Goal: Information Seeking & Learning: Learn about a topic

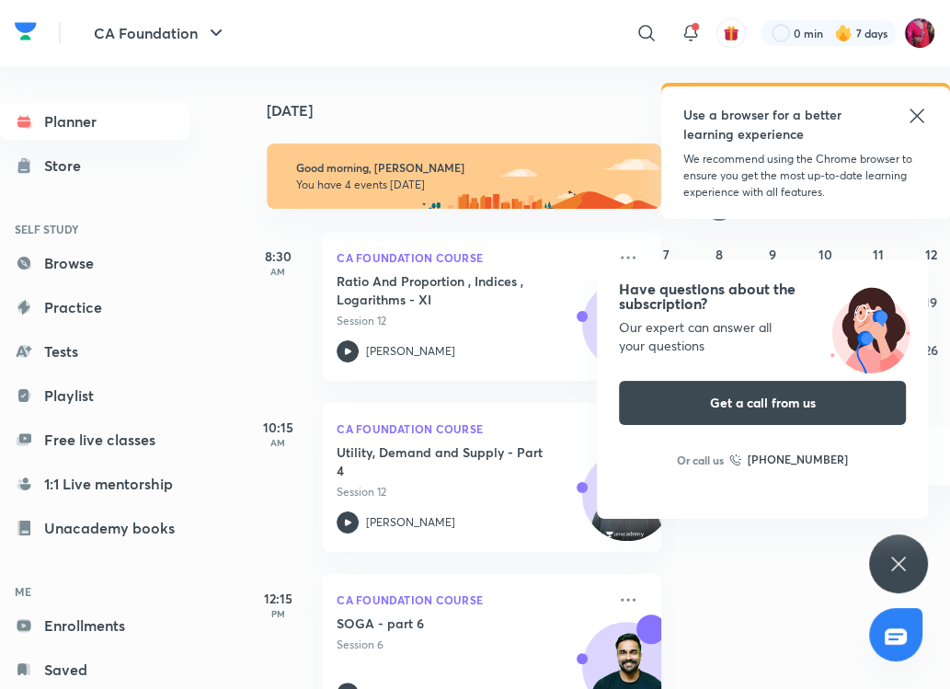
click at [899, 568] on icon at bounding box center [899, 564] width 22 height 22
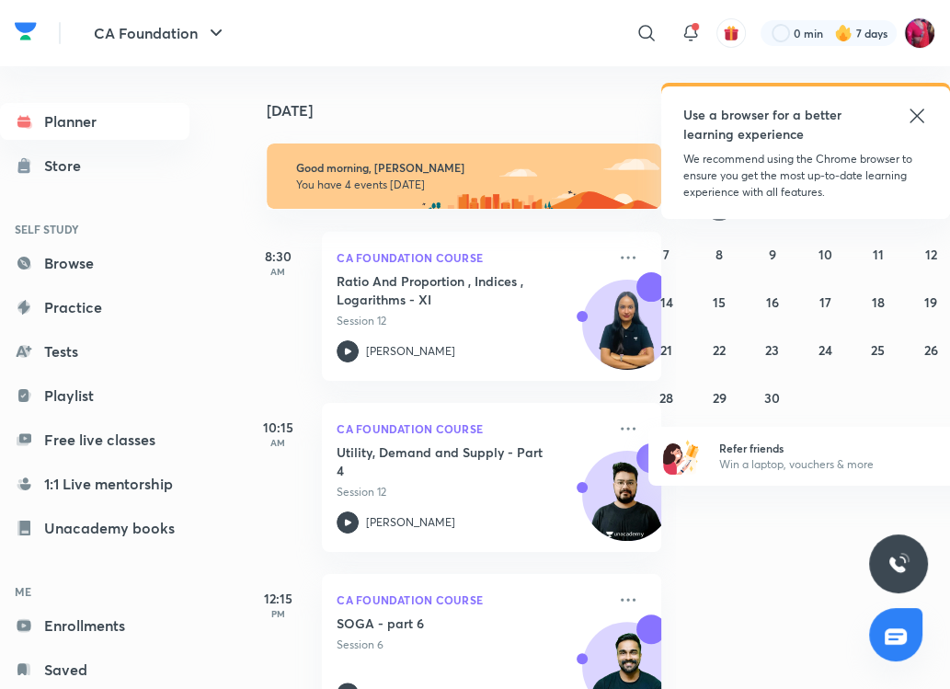
click at [919, 114] on icon at bounding box center [917, 116] width 14 height 14
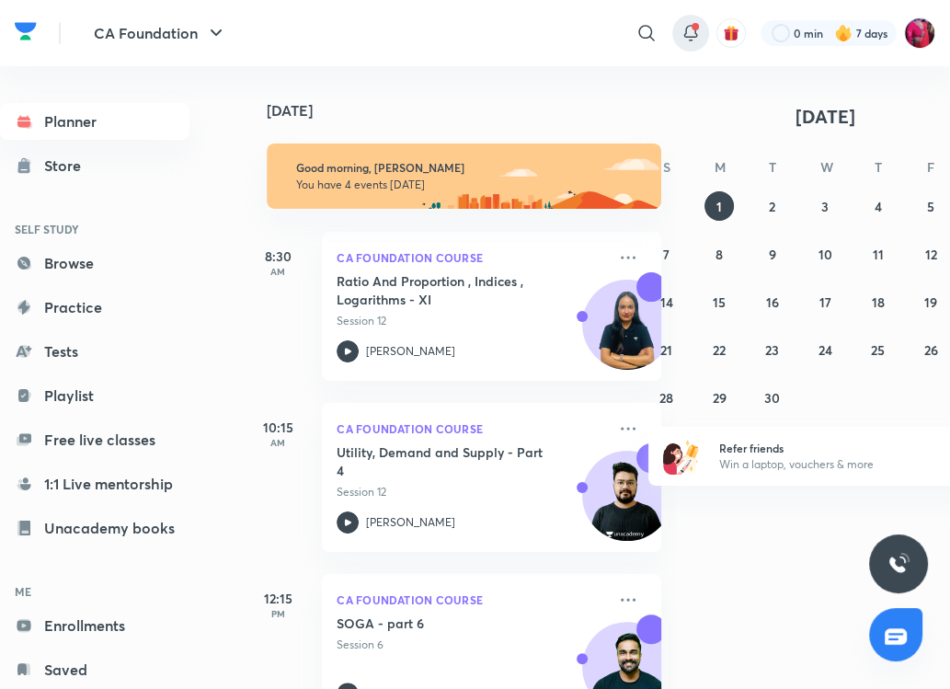
click at [698, 33] on icon at bounding box center [691, 33] width 22 height 22
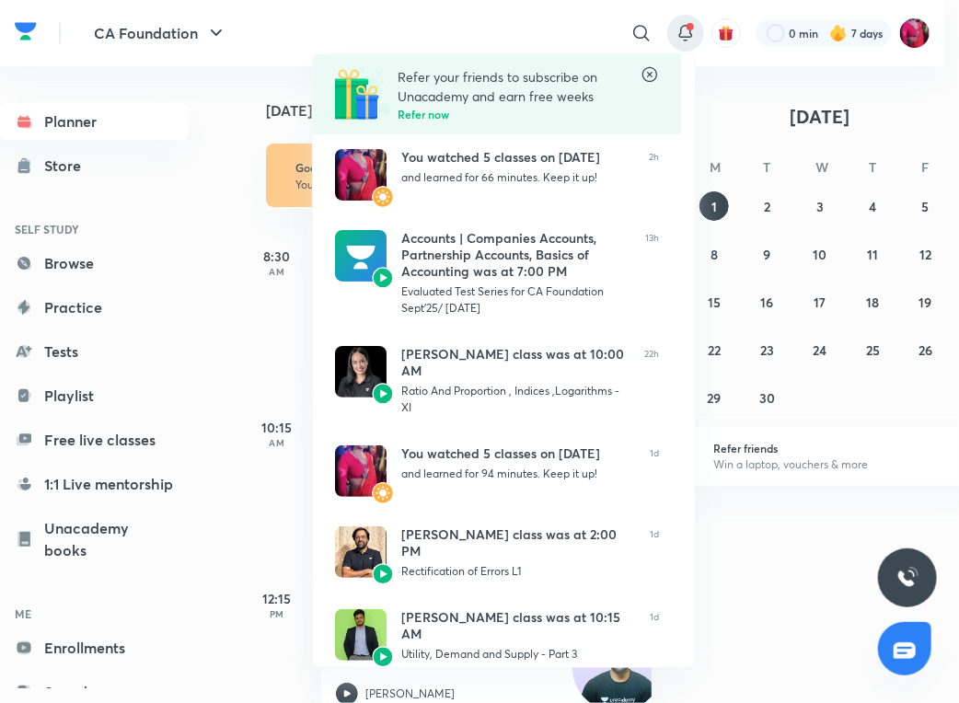
click at [217, 59] on div at bounding box center [479, 351] width 959 height 703
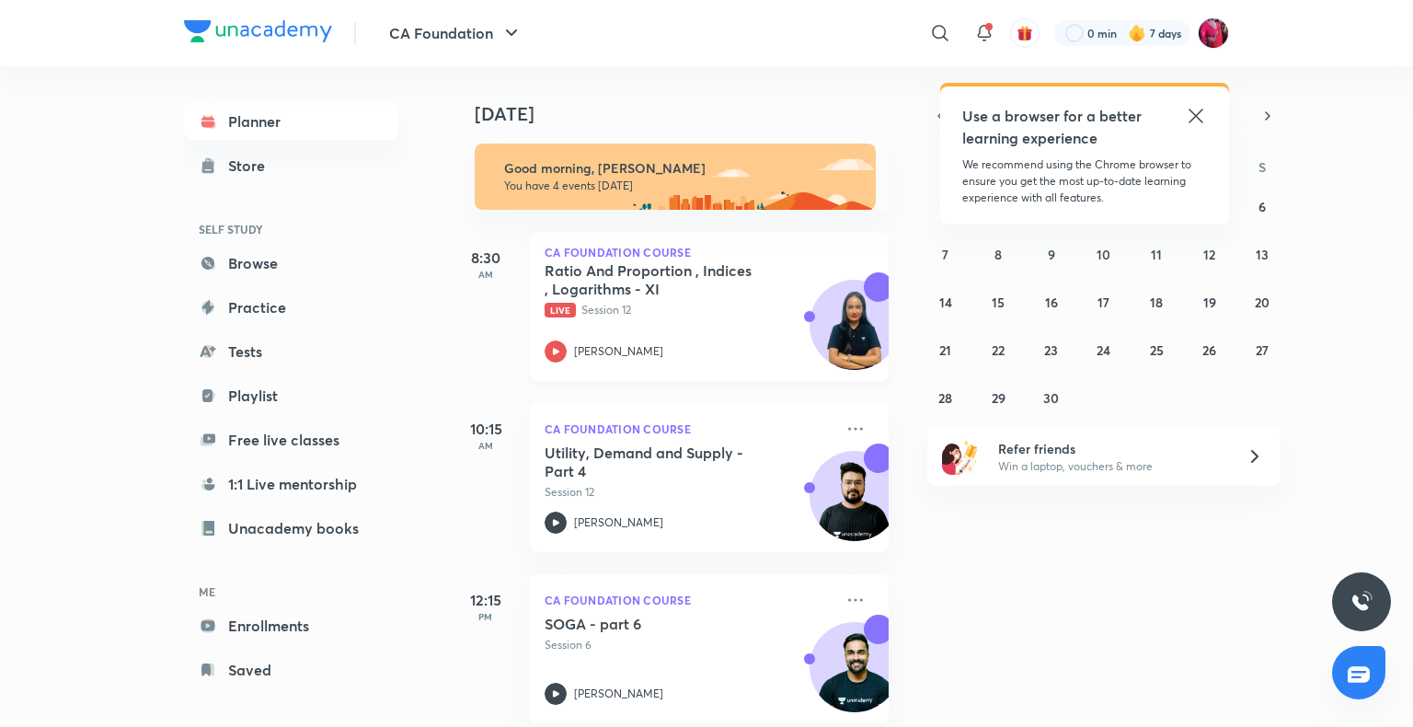
click at [605, 270] on h5 "Ratio And Proportion , Indices , Logarithms - XI" at bounding box center [659, 279] width 229 height 37
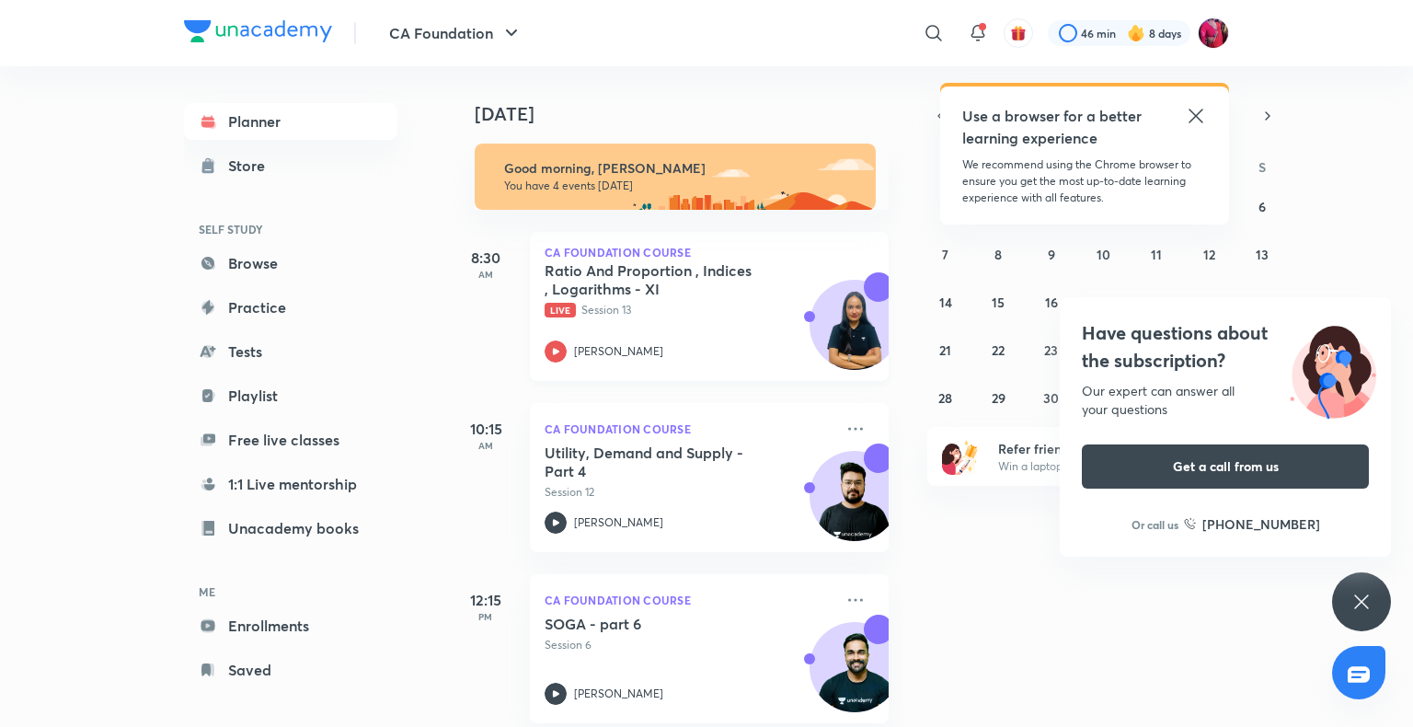
click at [581, 325] on div "Ratio And Proportion , Indices , Logarithms - XI Live Session 13 [PERSON_NAME]" at bounding box center [689, 311] width 289 height 101
